Goal: Task Accomplishment & Management: Understand process/instructions

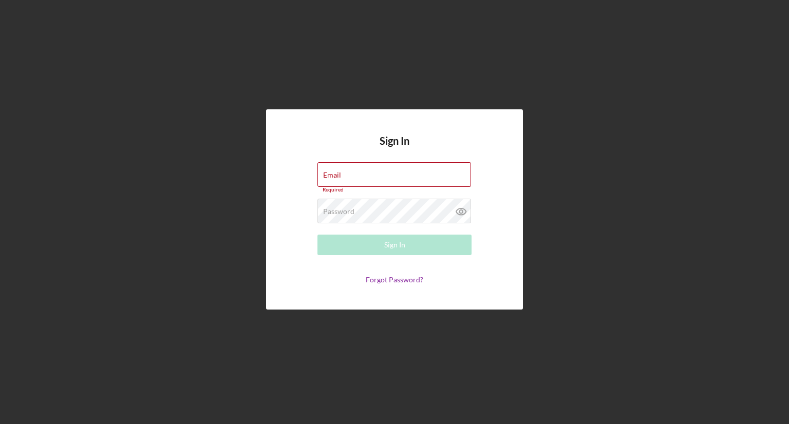
type input "[EMAIL_ADDRESS][DOMAIN_NAME]"
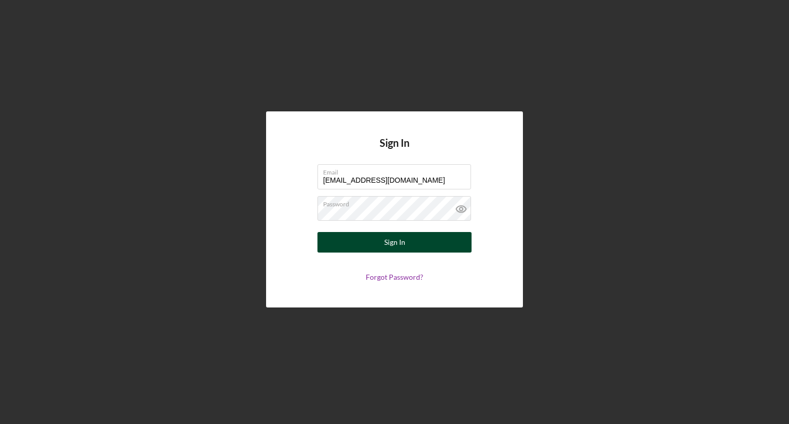
click at [394, 245] on div "Sign In" at bounding box center [394, 242] width 21 height 21
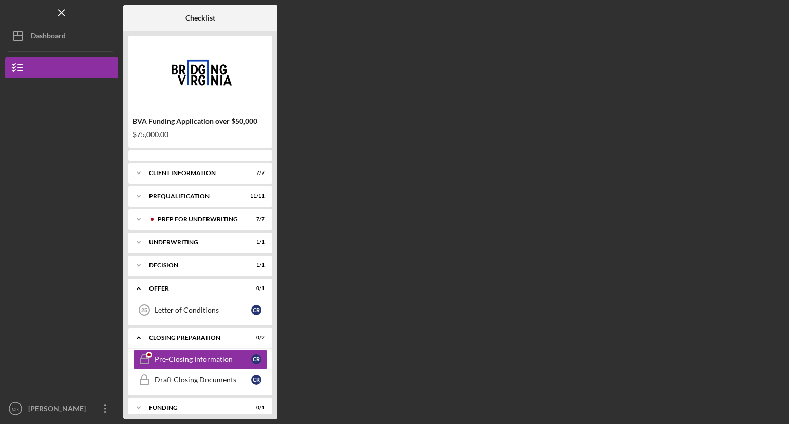
scroll to position [32, 0]
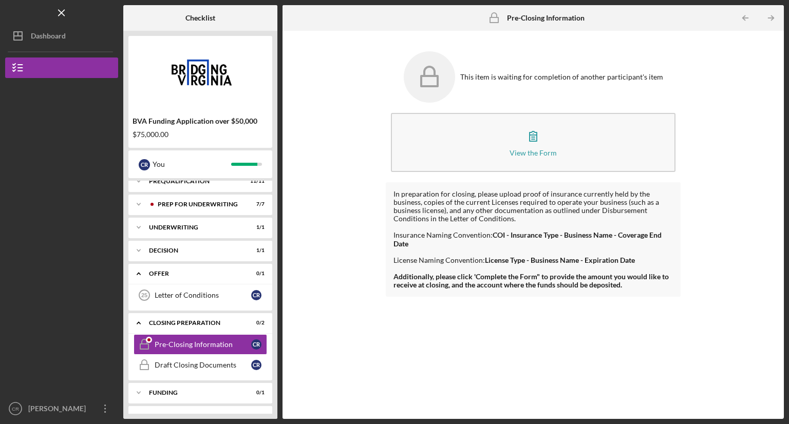
click at [273, 183] on div "BVA Funding Application over $50,000 $75,000.00 C R You Icon/Expander Client In…" at bounding box center [200, 225] width 154 height 388
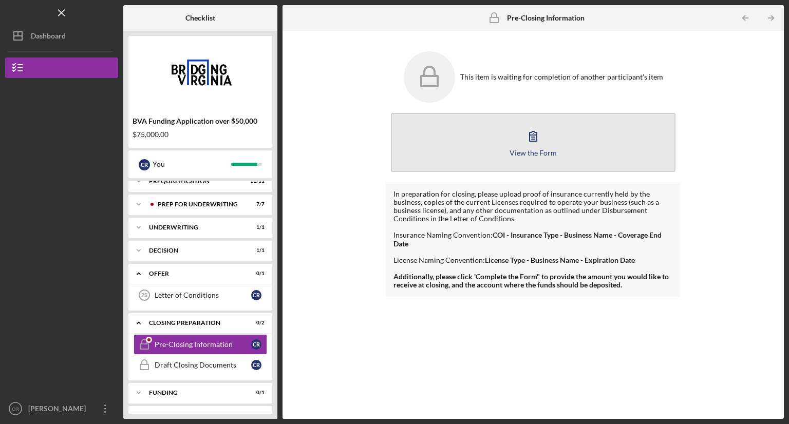
click at [535, 140] on icon "button" at bounding box center [533, 136] width 26 height 26
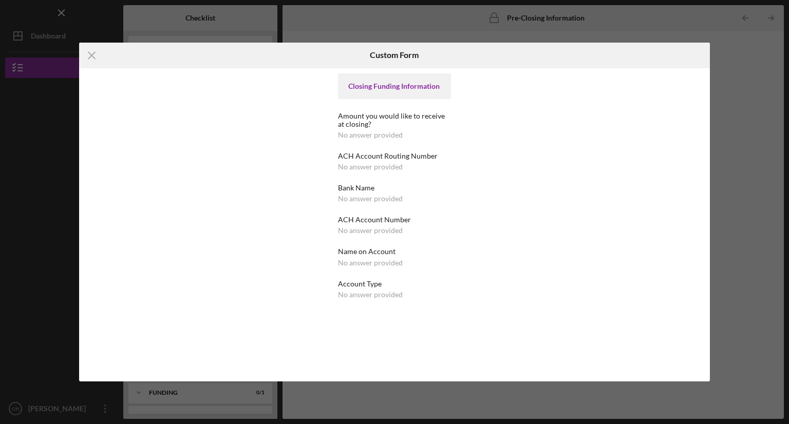
click at [369, 83] on div "Closing Funding Information" at bounding box center [394, 86] width 93 height 8
click at [91, 54] on line at bounding box center [91, 55] width 7 height 7
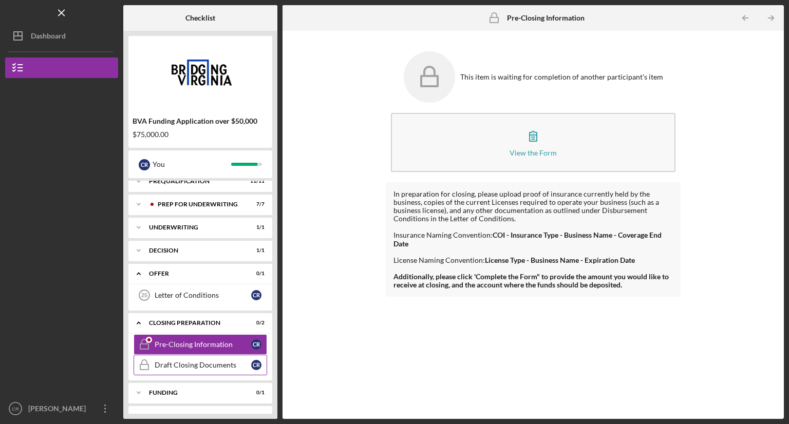
click at [217, 363] on div "Draft Closing Documents" at bounding box center [203, 365] width 97 height 8
